Goal: Ask a question: Seek information or help from site administrators or community

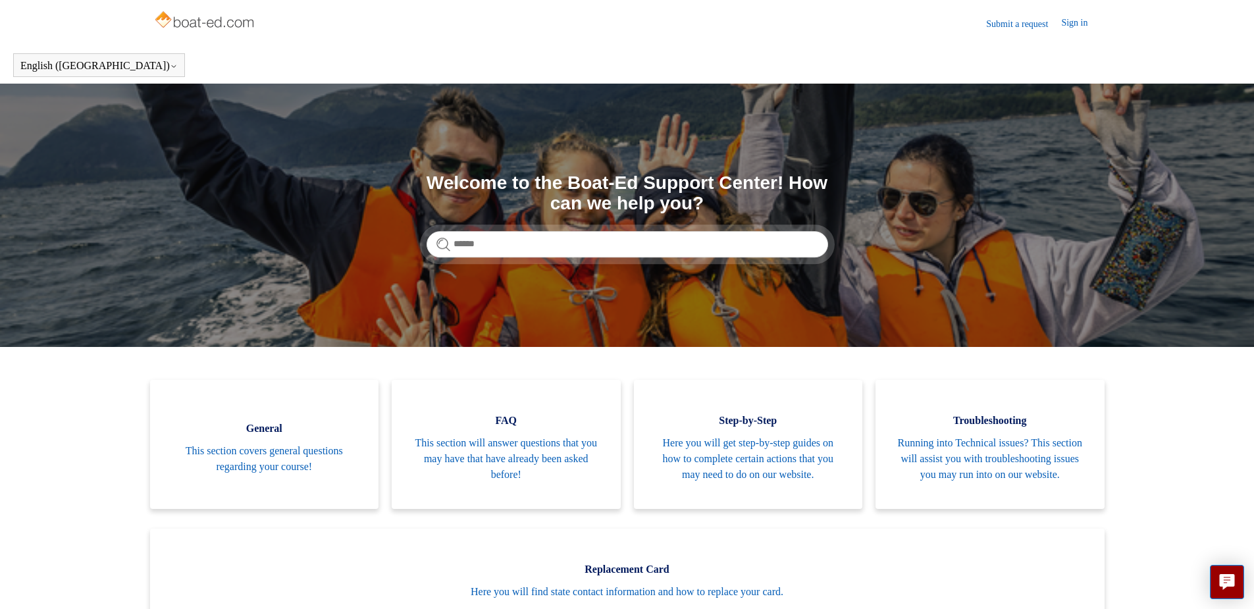
click at [1005, 25] on link "Submit a request" at bounding box center [1023, 24] width 75 height 14
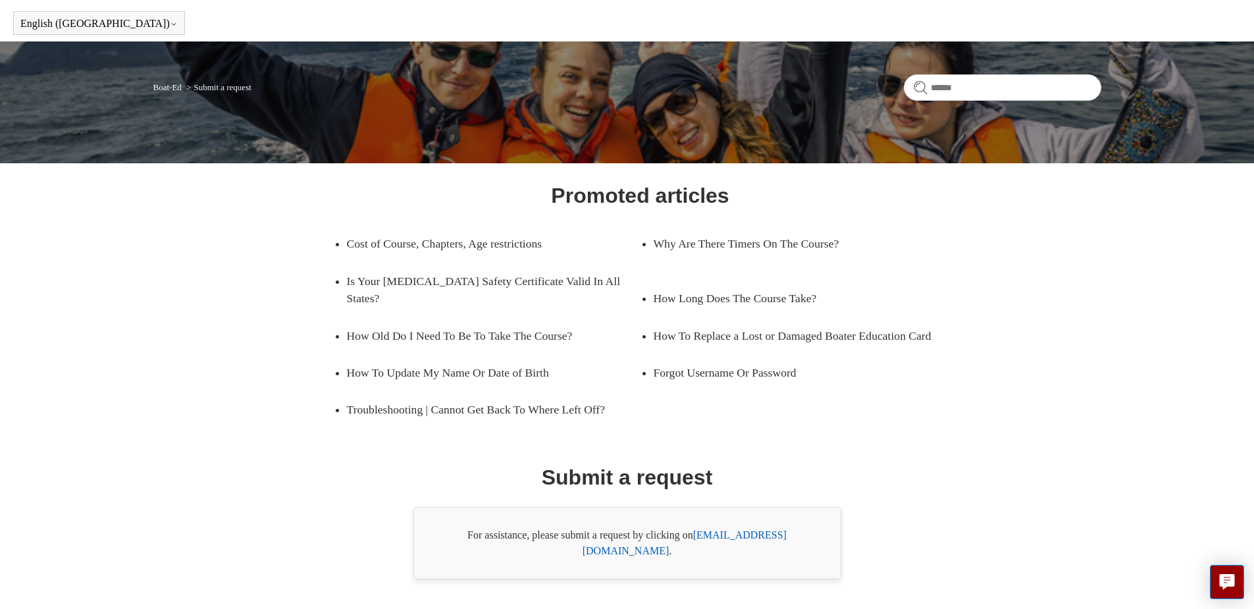
scroll to position [66, 0]
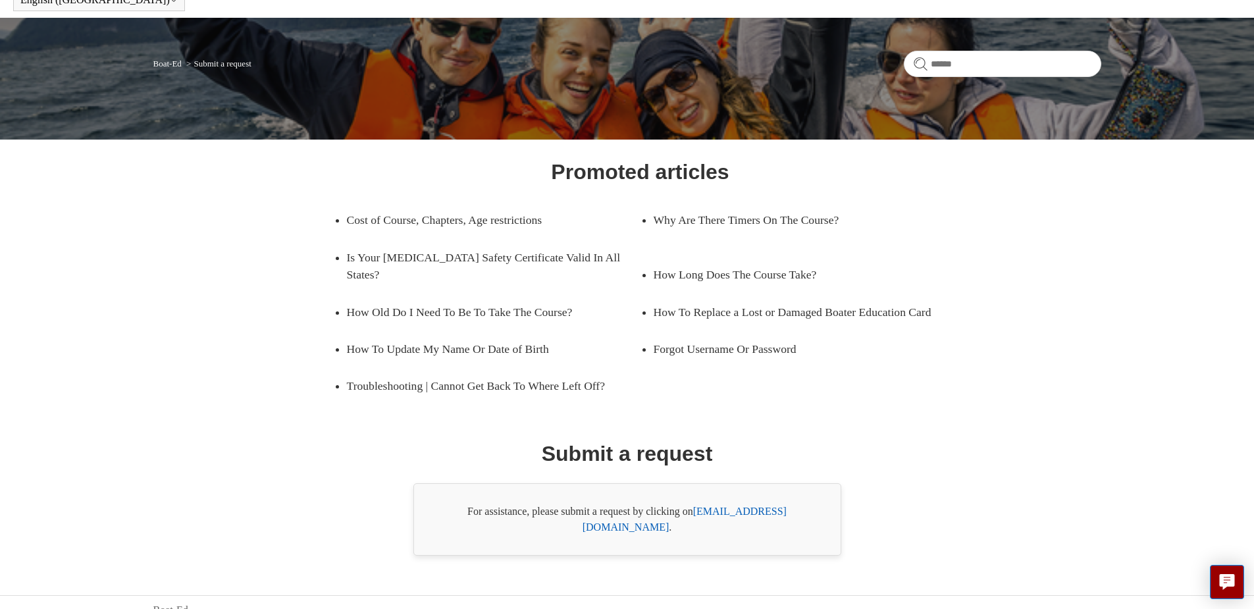
click at [729, 510] on link "support@boat-ed.com" at bounding box center [685, 518] width 204 height 27
click at [737, 509] on link "support@boat-ed.com" at bounding box center [685, 518] width 204 height 27
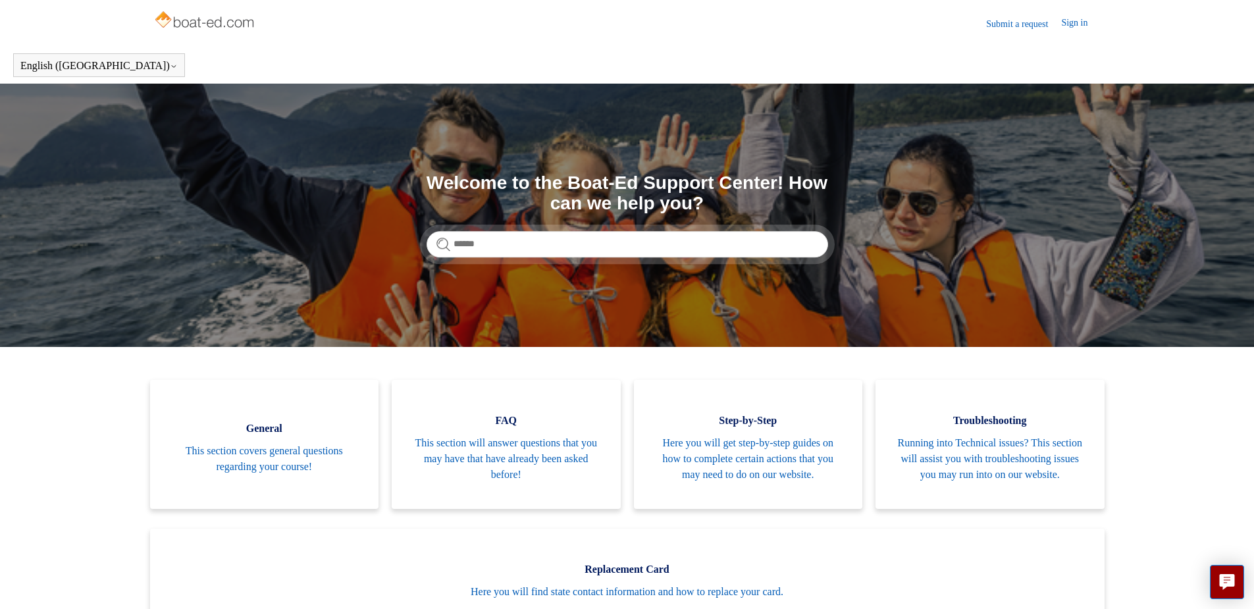
click at [1023, 24] on link "Submit a request" at bounding box center [1023, 24] width 75 height 14
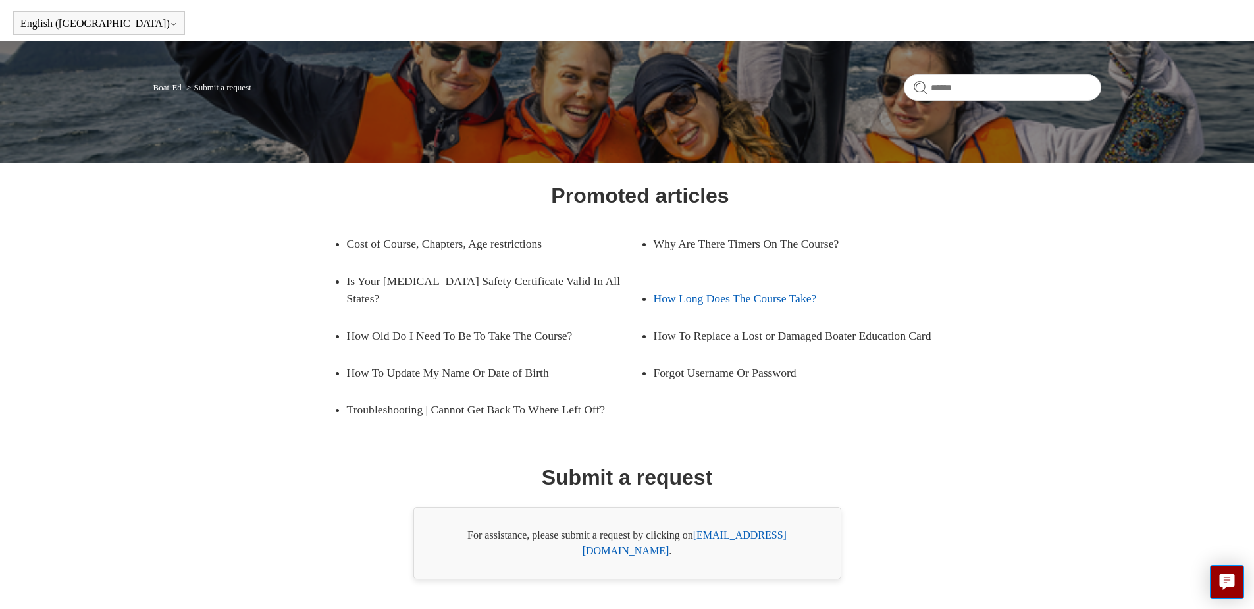
scroll to position [66, 0]
